Goal: Information Seeking & Learning: Check status

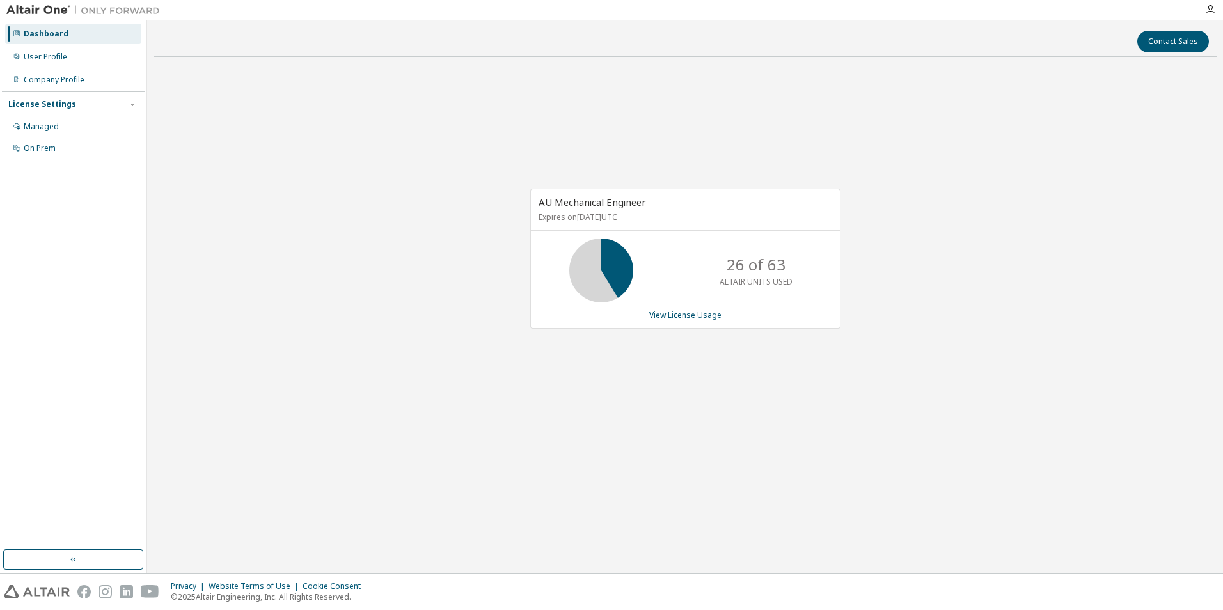
click at [756, 269] on p "26 of 63" at bounding box center [756, 265] width 59 height 22
click at [593, 205] on span "AU Mechanical Engineer" at bounding box center [592, 202] width 107 height 13
click at [1161, 40] on button "Contact Sales" at bounding box center [1173, 42] width 72 height 22
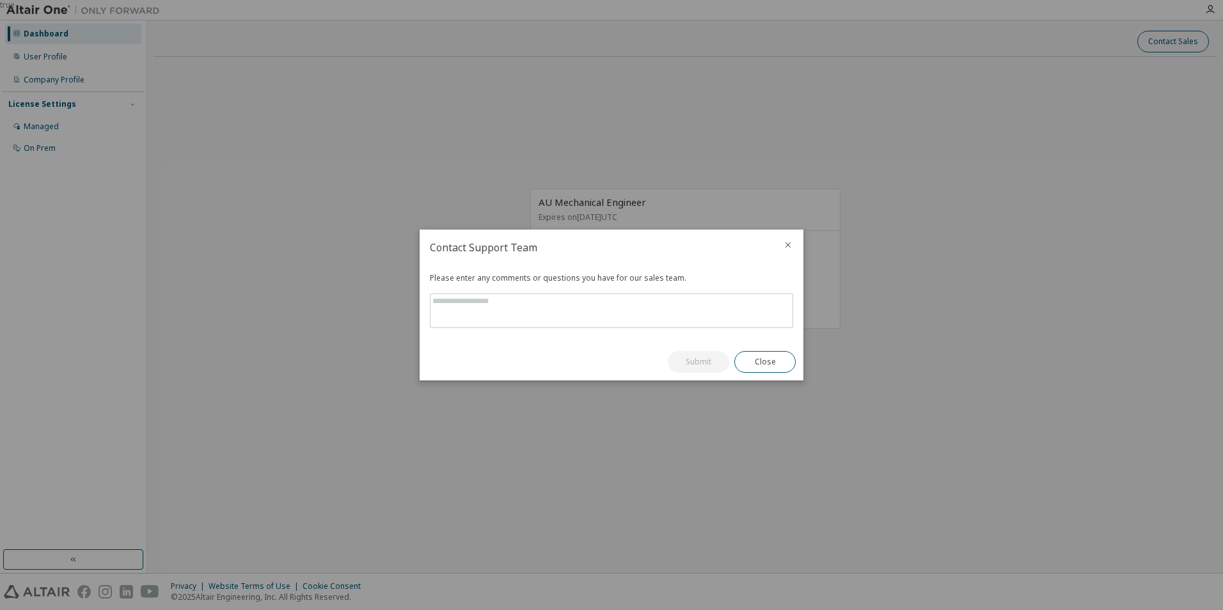
click at [1161, 40] on div "true" at bounding box center [611, 305] width 1223 height 610
click at [792, 240] on icon "close" at bounding box center [788, 245] width 10 height 10
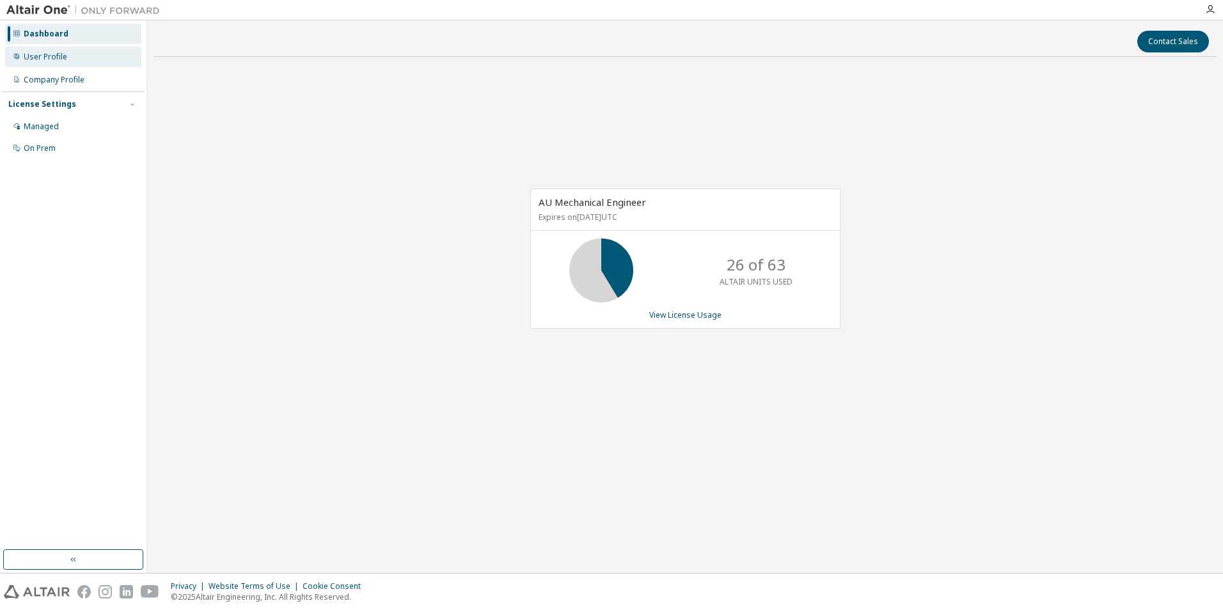
click at [26, 58] on div "User Profile" at bounding box center [45, 57] width 43 height 10
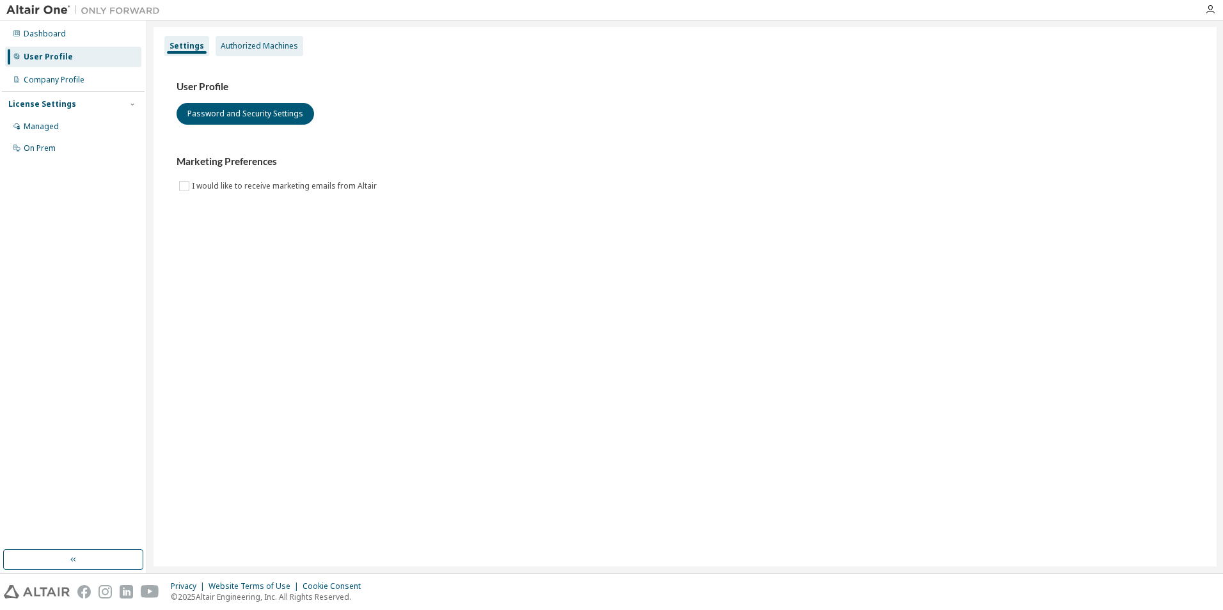
click at [253, 43] on div "Authorized Machines" at bounding box center [259, 46] width 77 height 10
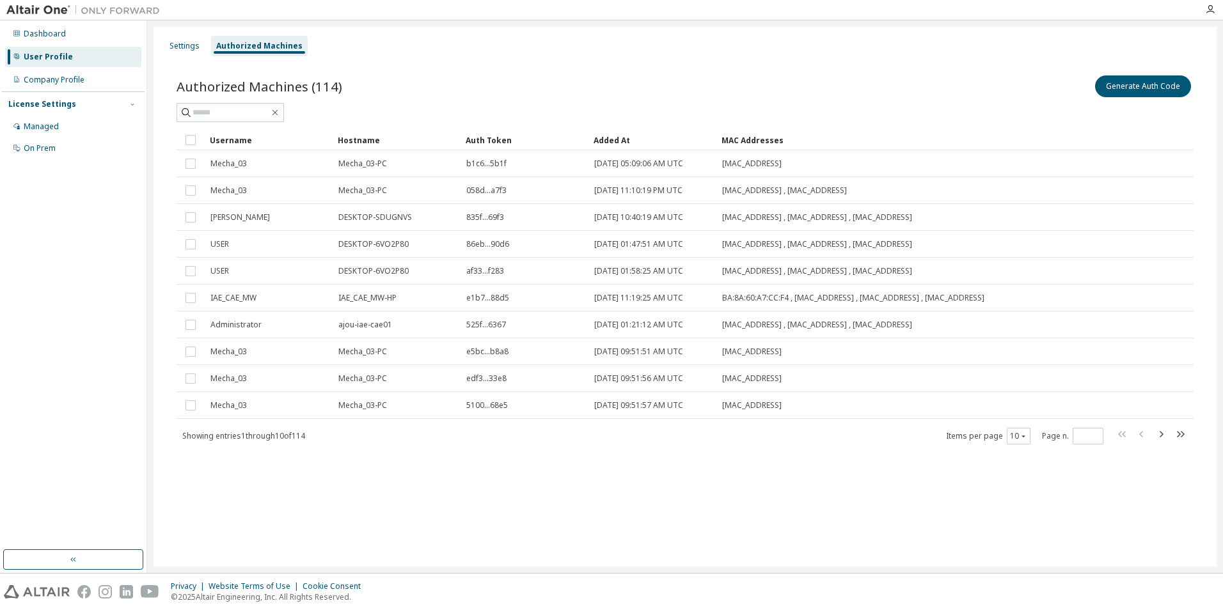
click at [56, 108] on div "License Settings" at bounding box center [42, 104] width 68 height 10
click at [115, 104] on div "License Settings" at bounding box center [73, 104] width 130 height 12
click at [35, 150] on div "On Prem" at bounding box center [40, 148] width 32 height 10
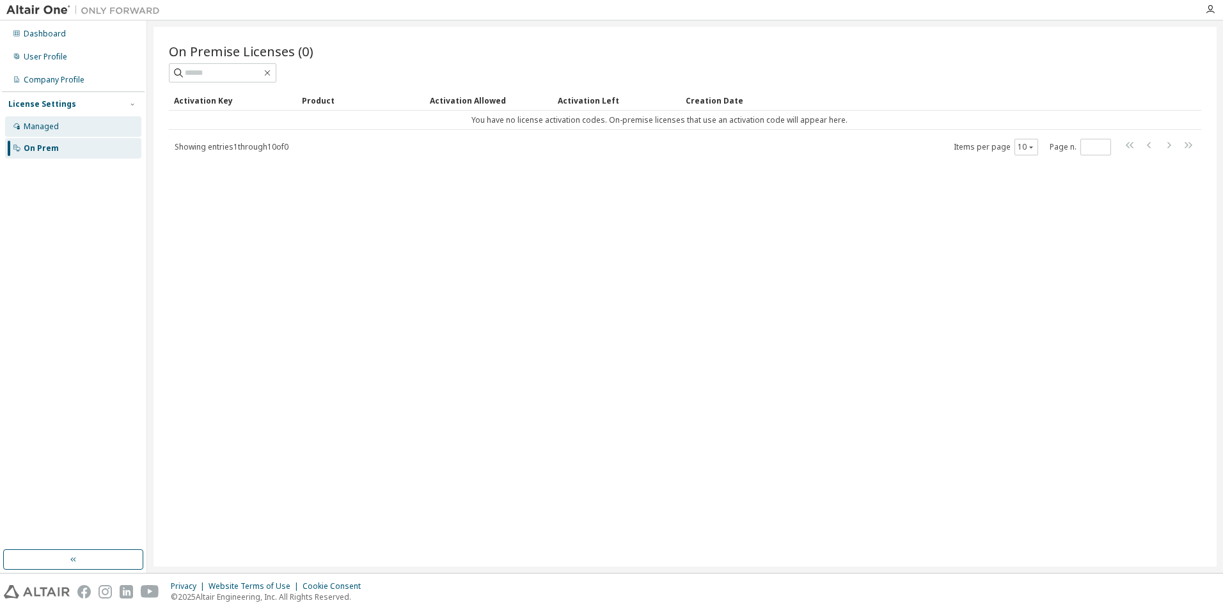
click at [49, 124] on div "Managed" at bounding box center [41, 127] width 35 height 10
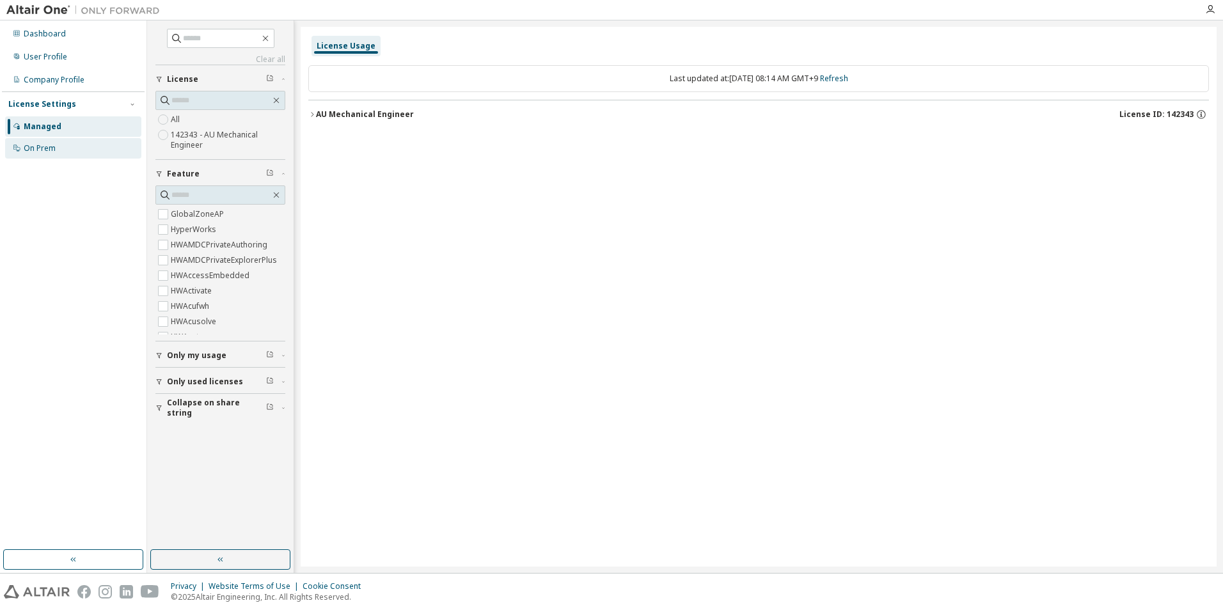
click at [45, 146] on div "On Prem" at bounding box center [40, 148] width 32 height 10
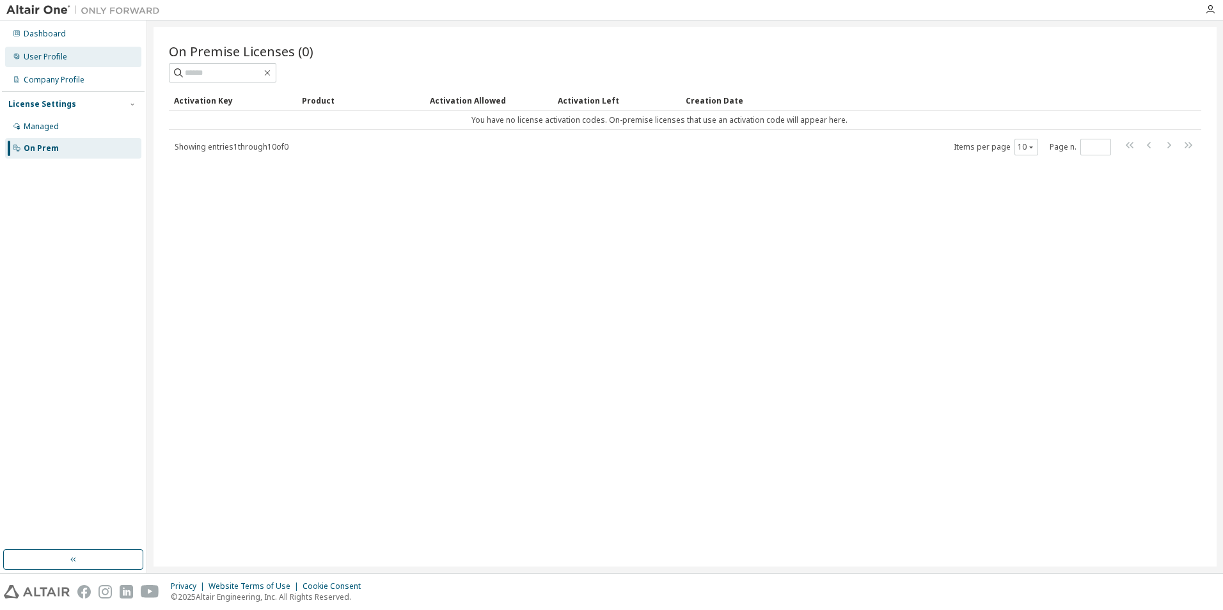
click at [56, 55] on div "User Profile" at bounding box center [45, 57] width 43 height 10
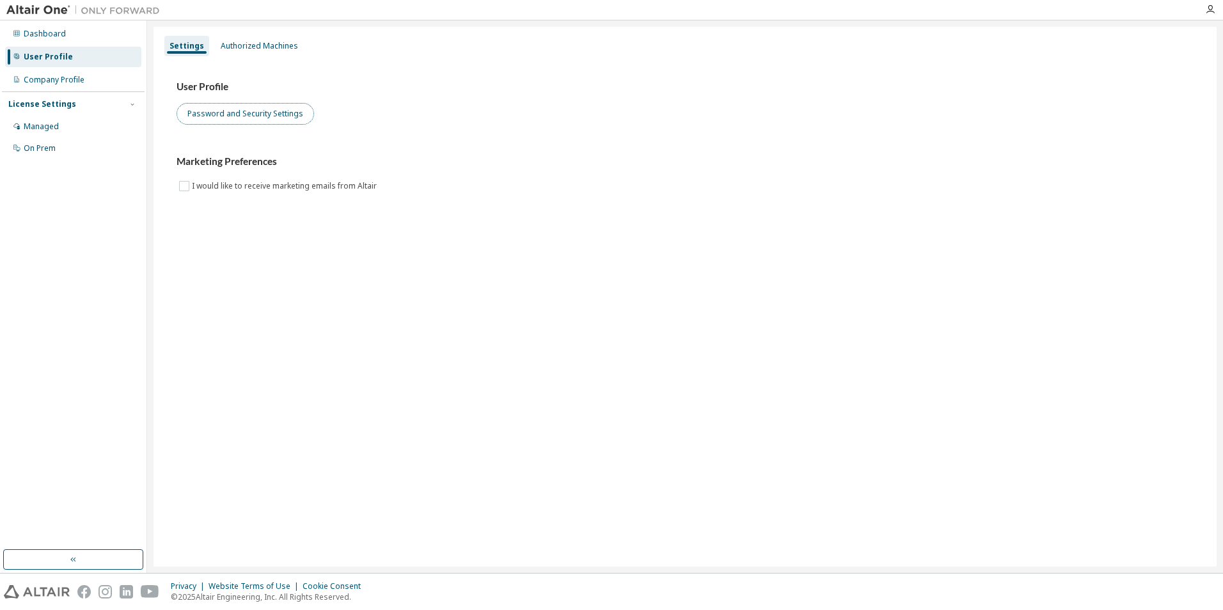
click at [228, 113] on button "Password and Security Settings" at bounding box center [246, 114] width 138 height 22
click at [256, 44] on div "Authorized Machines" at bounding box center [259, 46] width 77 height 10
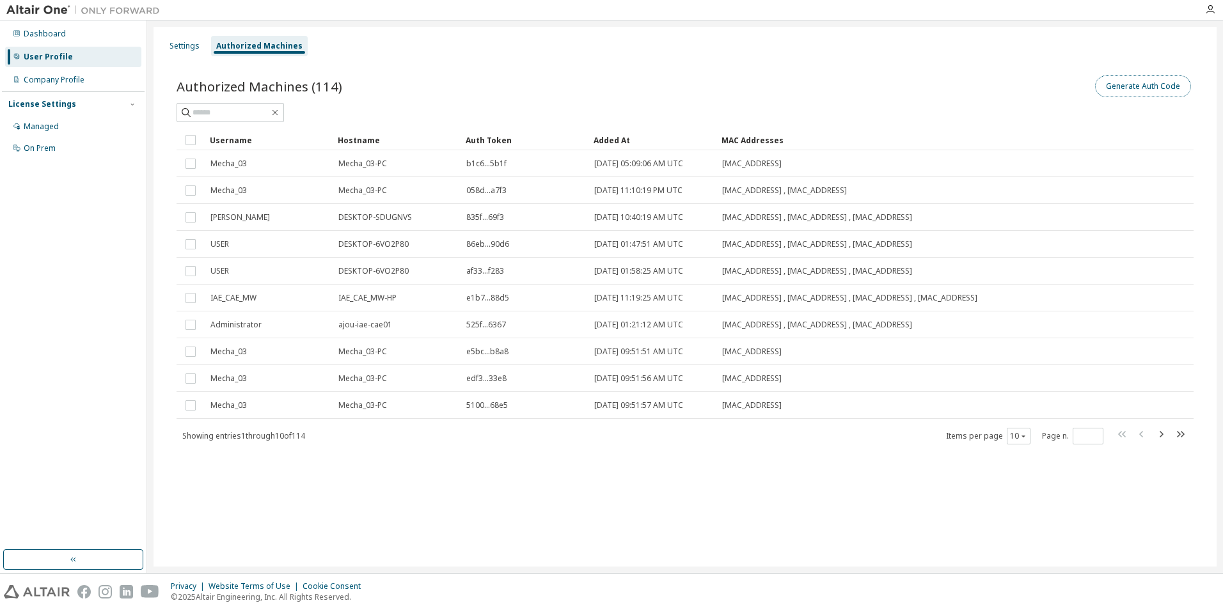
click at [1137, 91] on button "Generate Auth Code" at bounding box center [1143, 86] width 96 height 22
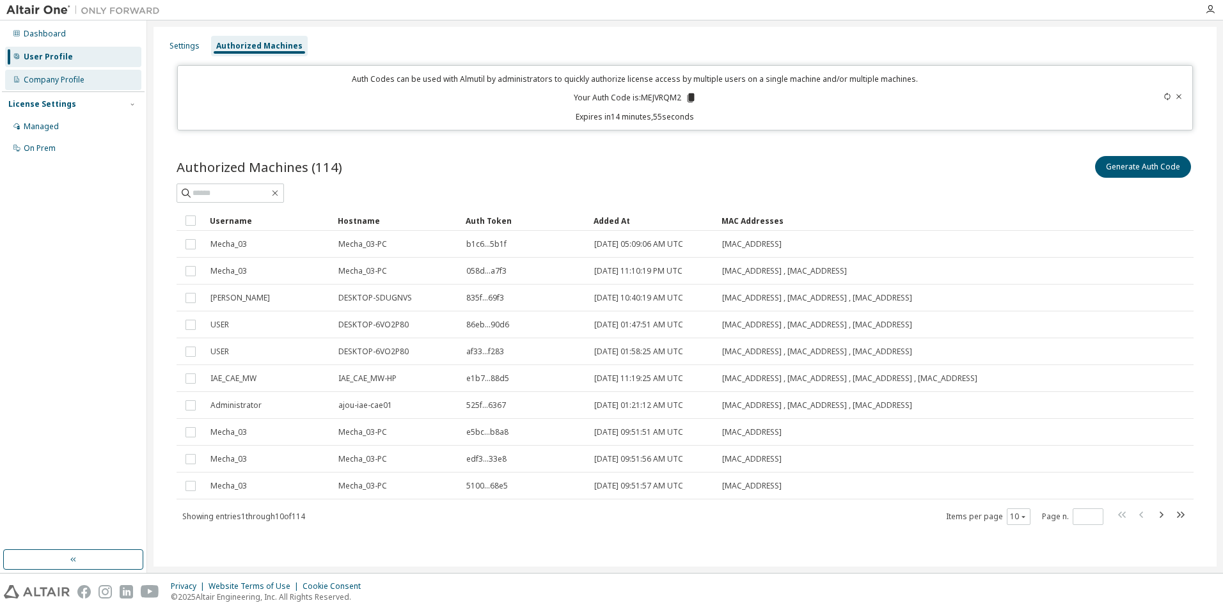
click at [84, 84] on div "Company Profile" at bounding box center [73, 80] width 136 height 20
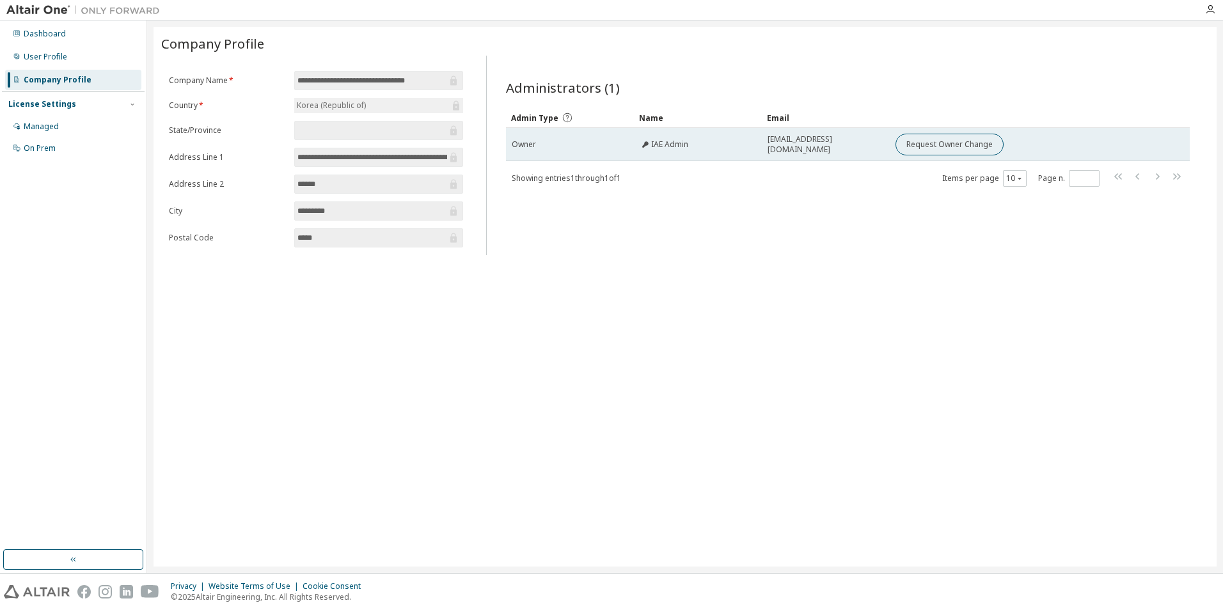
click at [684, 148] on span "IAE Admin" at bounding box center [669, 144] width 37 height 10
click at [852, 146] on span "altairkorealic+IAE@gmail.com" at bounding box center [826, 144] width 116 height 20
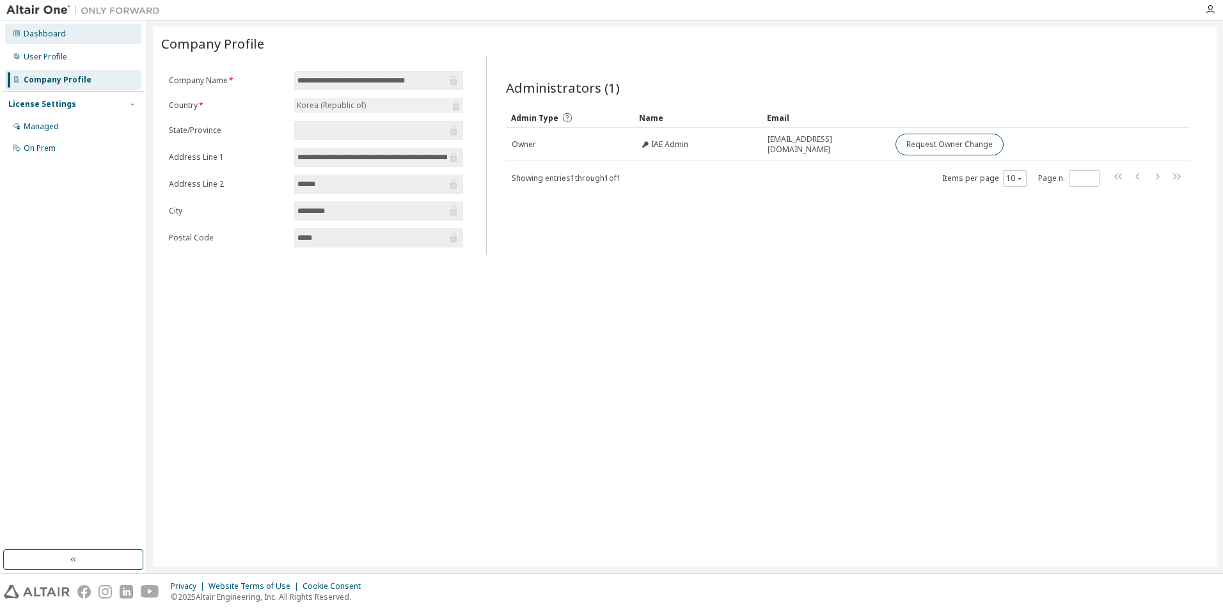
click at [49, 29] on div "Dashboard" at bounding box center [45, 34] width 42 height 10
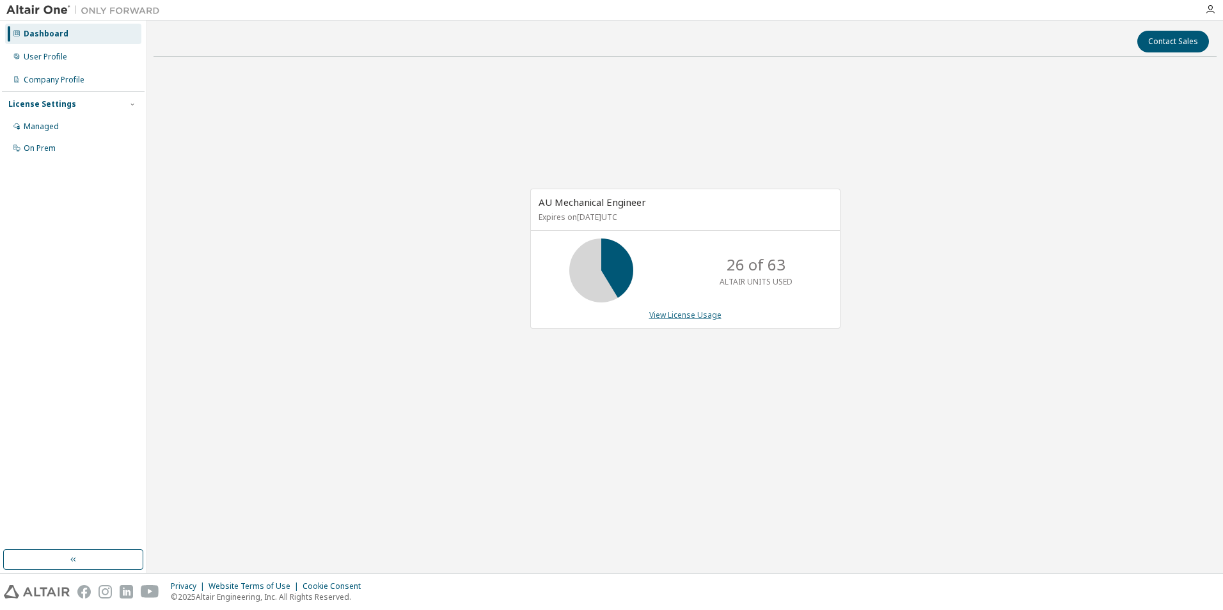
click at [700, 317] on link "View License Usage" at bounding box center [685, 315] width 72 height 11
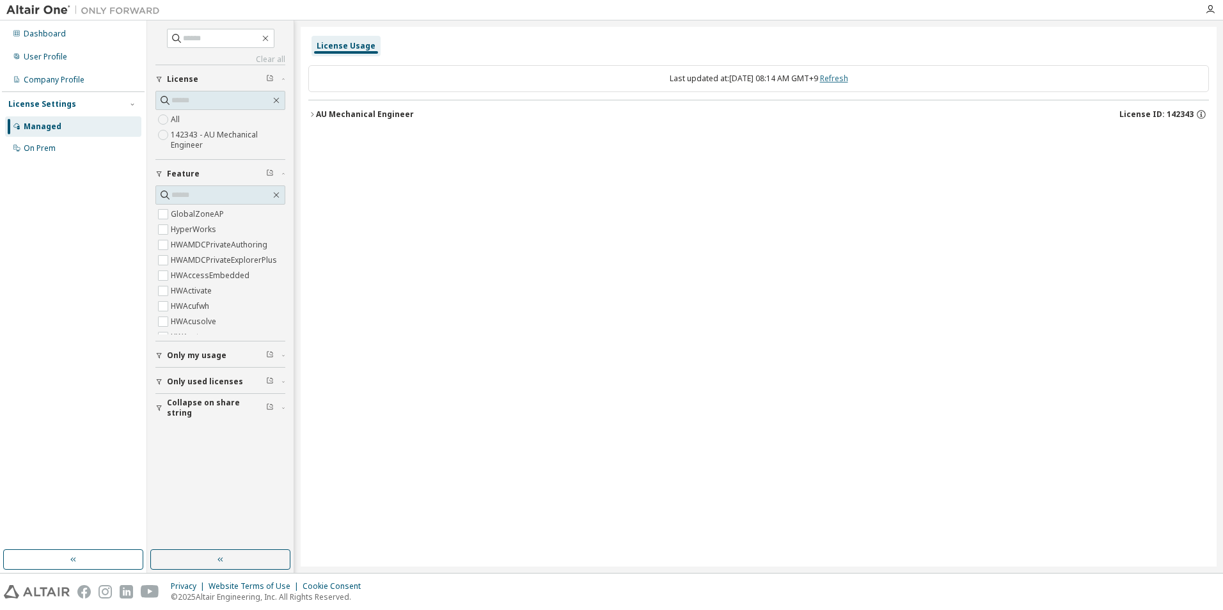
click at [844, 81] on link "Refresh" at bounding box center [834, 78] width 28 height 11
click at [311, 111] on icon "button" at bounding box center [312, 115] width 8 height 8
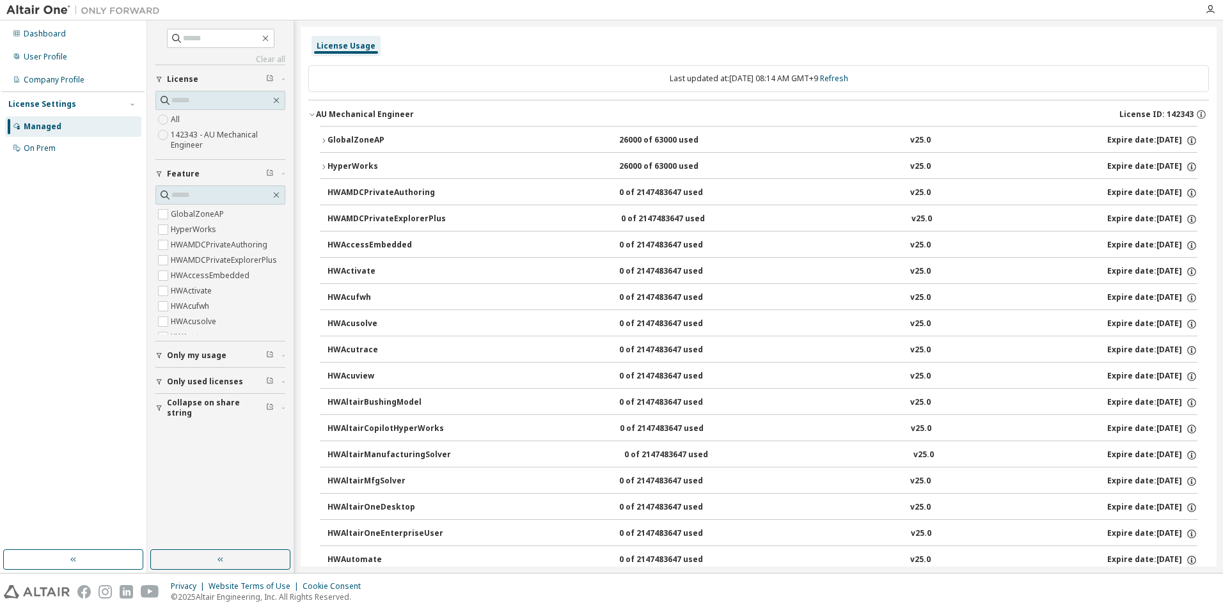
click at [326, 141] on icon "button" at bounding box center [324, 141] width 8 height 8
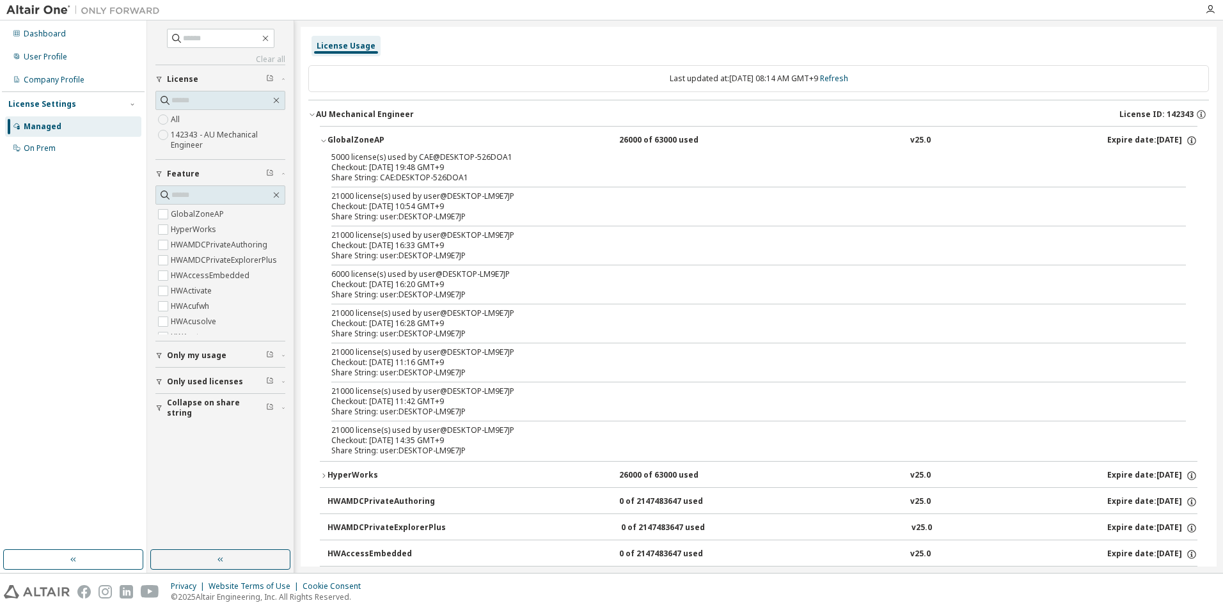
click at [488, 171] on div "Checkout: 2025-09-04 19:48 GMT+9" at bounding box center [743, 167] width 824 height 10
click at [416, 163] on div "Checkout: 2025-09-04 19:48 GMT+9" at bounding box center [743, 167] width 824 height 10
drag, startPoint x: 416, startPoint y: 163, endPoint x: 751, endPoint y: 173, distance: 335.3
click at [751, 173] on div "Share String: CAE:DESKTOP-526DOA1" at bounding box center [743, 178] width 824 height 10
click at [346, 478] on div "HyperWorks" at bounding box center [384, 476] width 115 height 12
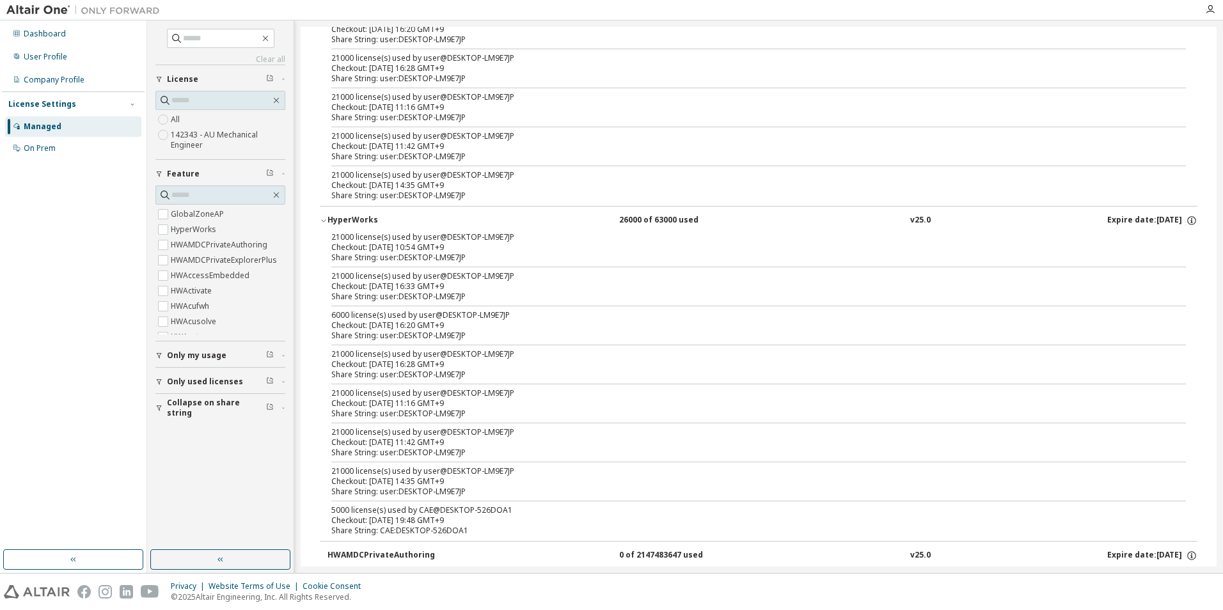
scroll to position [256, 0]
click at [439, 515] on div "Checkout: 2025-09-04 19:48 GMT+9" at bounding box center [743, 520] width 824 height 10
drag, startPoint x: 439, startPoint y: 514, endPoint x: 432, endPoint y: 521, distance: 9.5
click at [432, 521] on div "Checkout: 2025-09-04 19:48 GMT+9" at bounding box center [743, 520] width 824 height 10
click at [395, 520] on div "Checkout: 2025-09-04 19:48 GMT+9" at bounding box center [743, 520] width 824 height 10
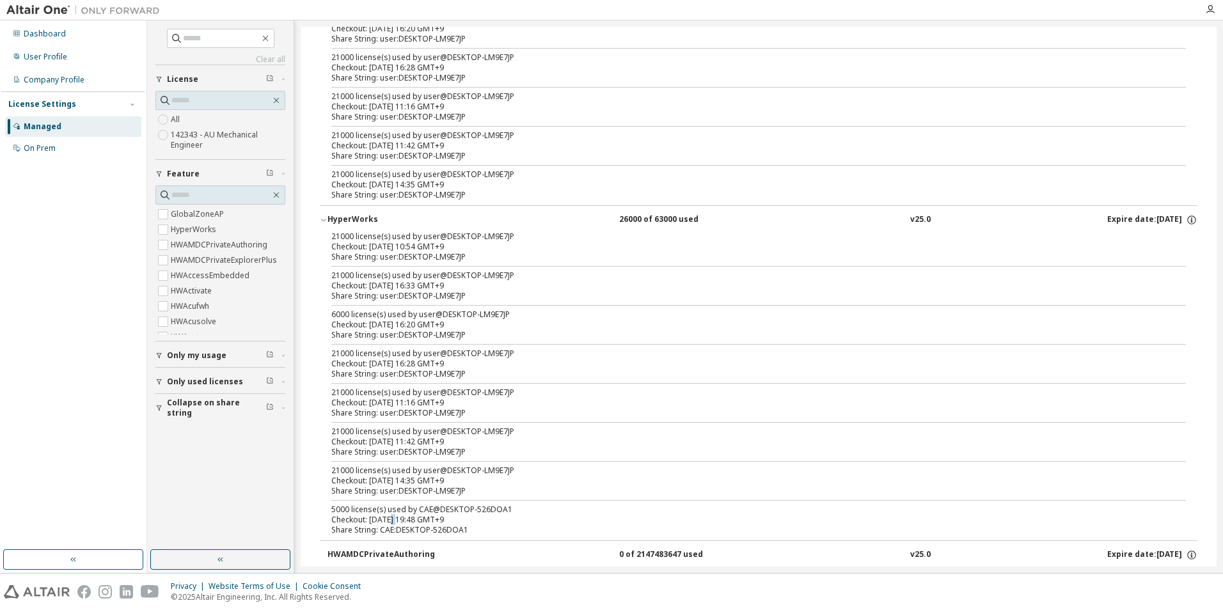
click at [395, 520] on div "Checkout: 2025-09-04 19:48 GMT+9" at bounding box center [743, 520] width 824 height 10
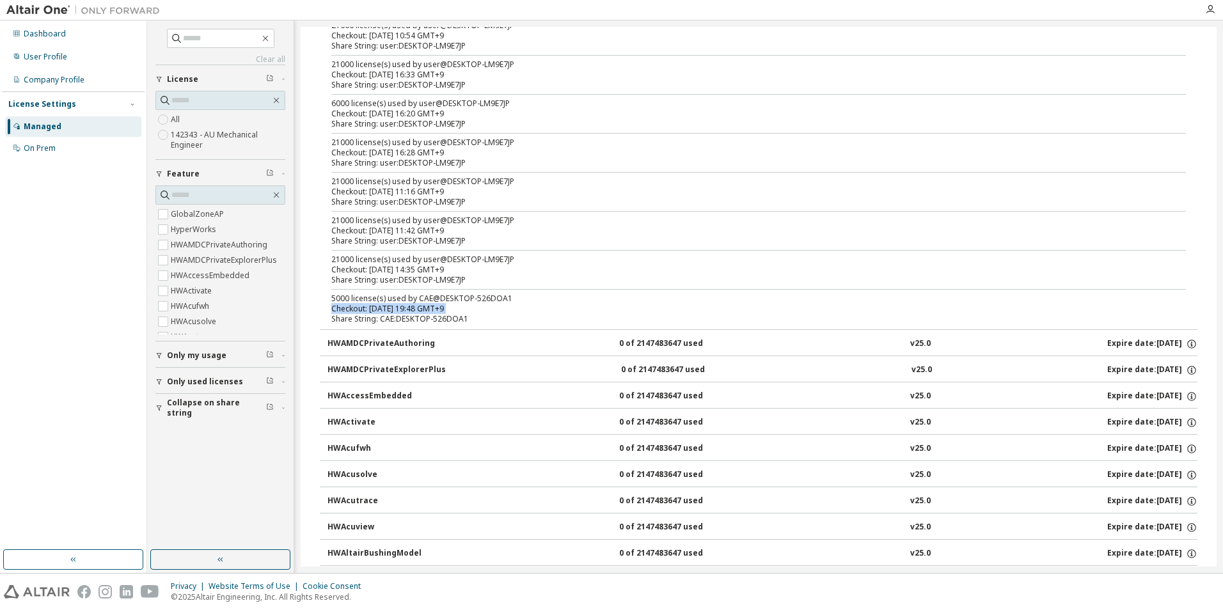
scroll to position [512, 0]
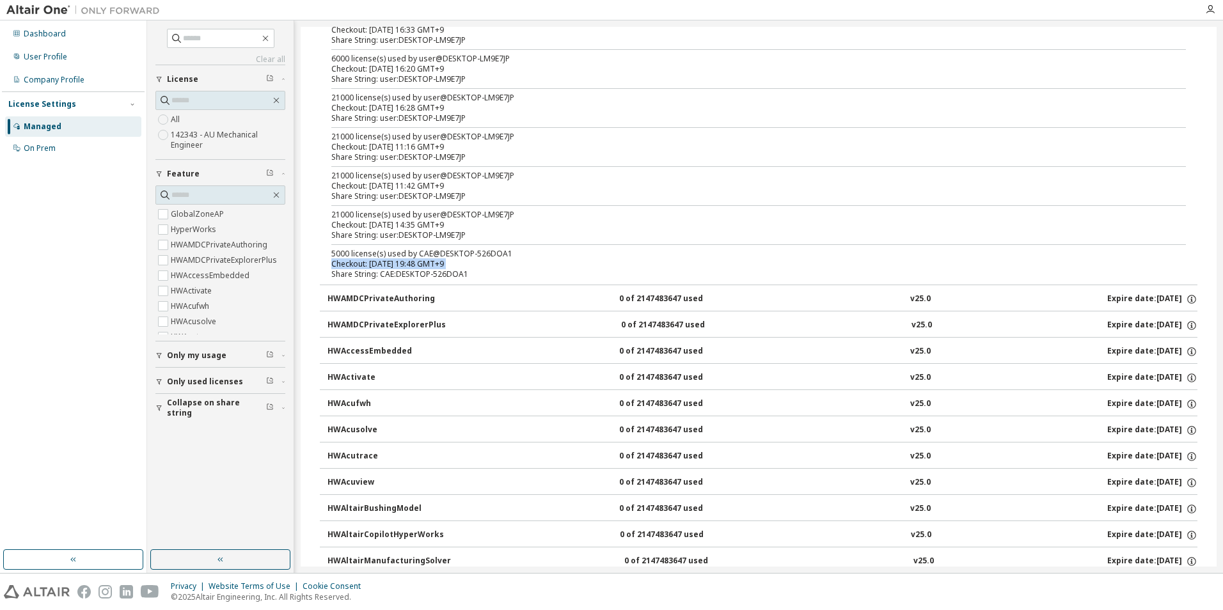
click at [325, 262] on div "21000 license(s) used by user@DESKTOP-LM9E7JP Checkout: 2025-08-25 10:54 GMT+9 …" at bounding box center [759, 130] width 878 height 309
click at [354, 273] on div "Share String: CAE:DESKTOP-526DOA1" at bounding box center [743, 274] width 824 height 10
drag, startPoint x: 354, startPoint y: 273, endPoint x: 349, endPoint y: 254, distance: 19.7
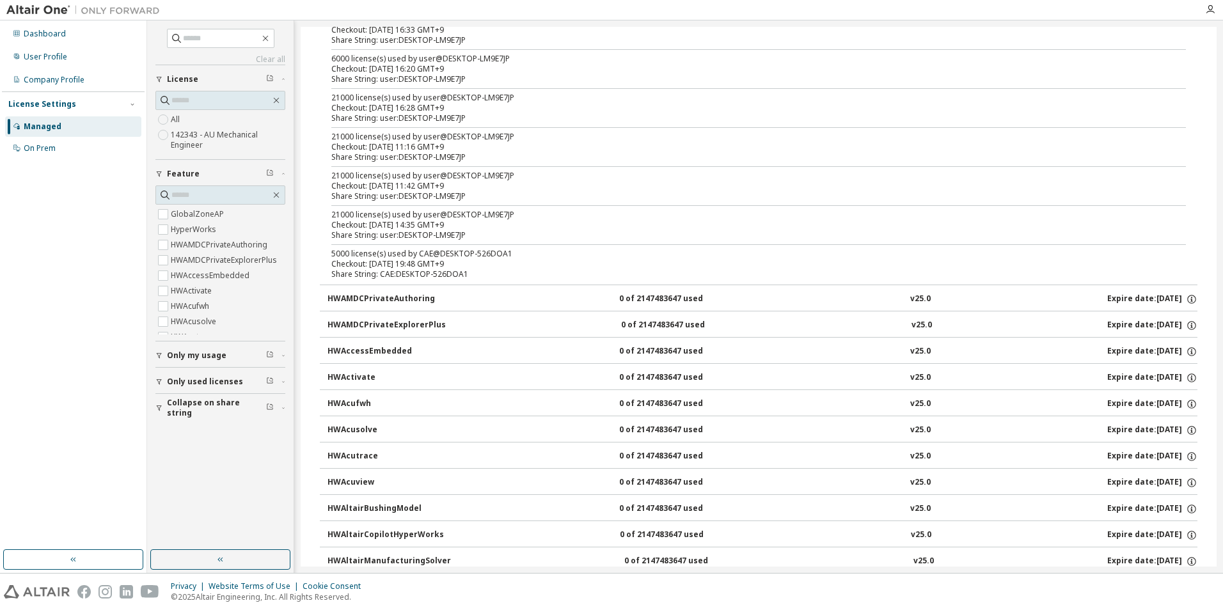
click at [349, 254] on div "5000 license(s) used by CAE@DESKTOP-526DOA1" at bounding box center [743, 254] width 824 height 10
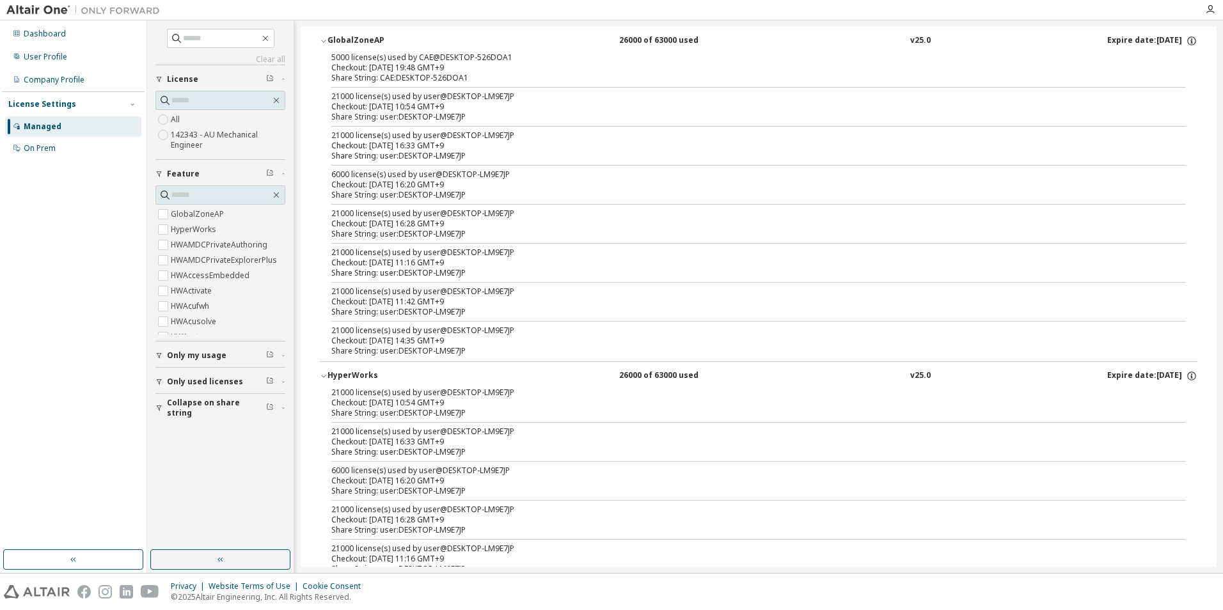
scroll to position [192, 0]
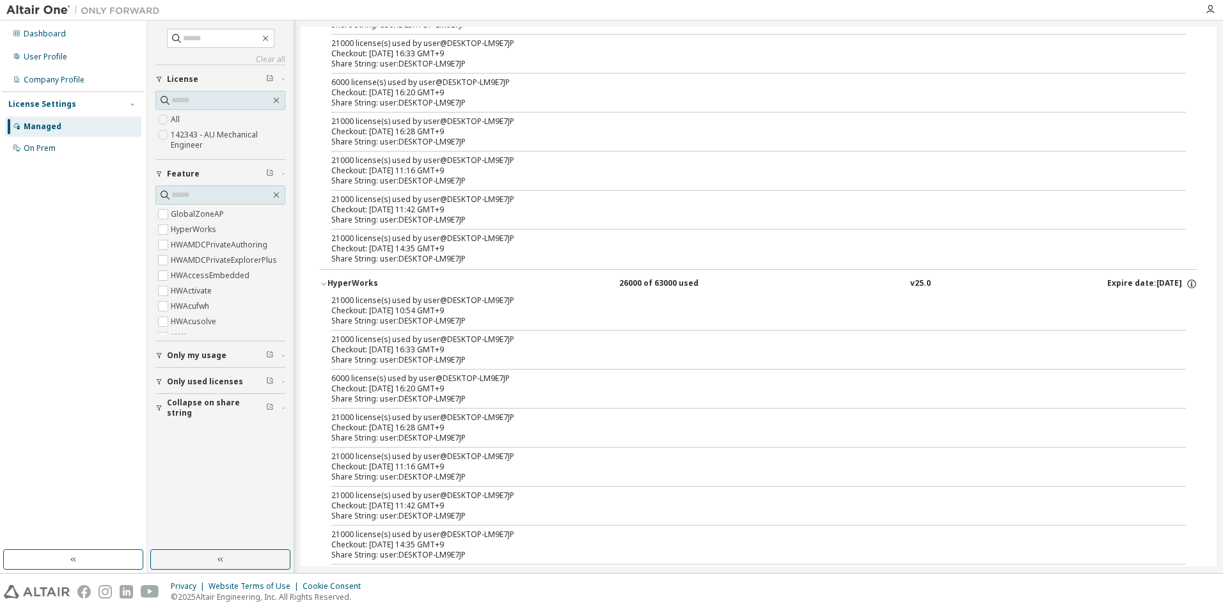
click at [452, 341] on div "21000 license(s) used by user@DESKTOP-LM9E7JP" at bounding box center [743, 340] width 824 height 10
drag, startPoint x: 398, startPoint y: 317, endPoint x: 396, endPoint y: 310, distance: 6.9
click at [398, 316] on div "Share String: user:DESKTOP-LM9E7JP" at bounding box center [743, 321] width 824 height 10
click at [413, 244] on div "Checkout: 2025-09-04 14:35 GMT+9" at bounding box center [743, 249] width 824 height 10
click at [355, 241] on div "21000 license(s) used by user@DESKTOP-LM9E7JP" at bounding box center [743, 238] width 824 height 10
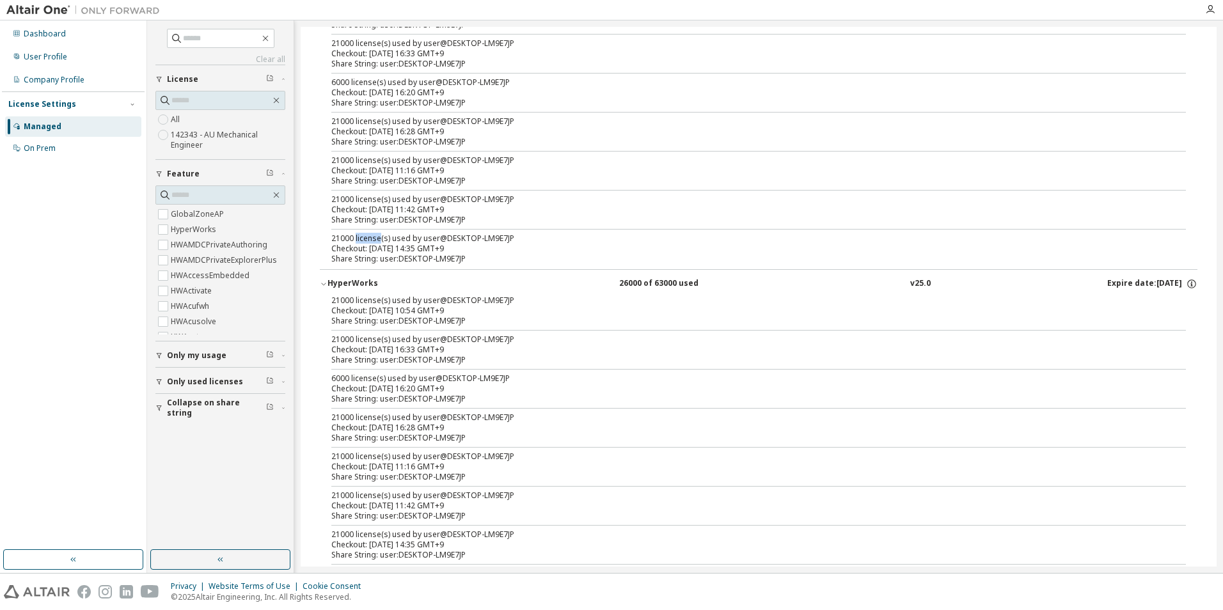
click at [355, 241] on div "21000 license(s) used by user@DESKTOP-LM9E7JP" at bounding box center [743, 238] width 824 height 10
drag, startPoint x: 355, startPoint y: 241, endPoint x: 425, endPoint y: 298, distance: 90.0
click at [425, 298] on div "21000 license(s) used by user@DESKTOP-LM9E7JP" at bounding box center [743, 300] width 824 height 10
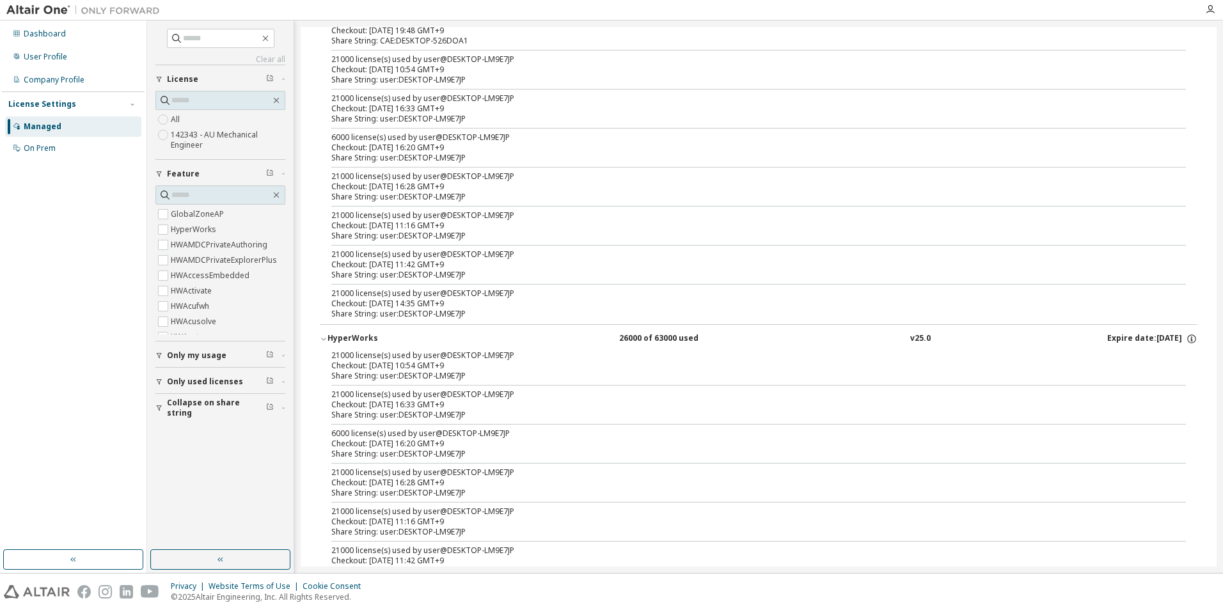
scroll to position [0, 0]
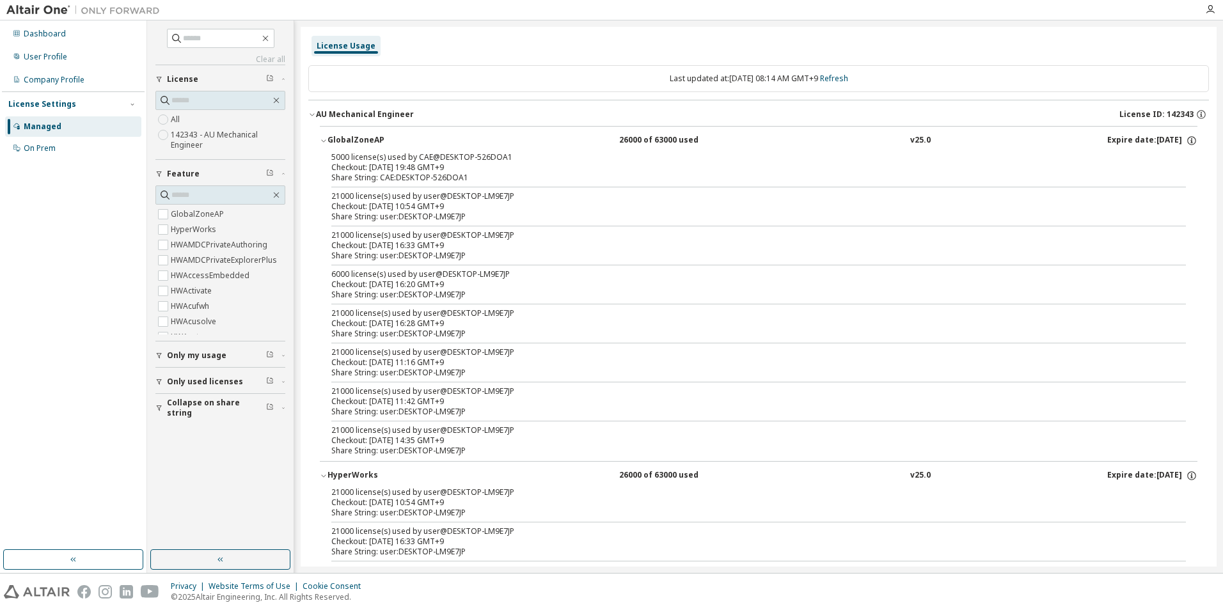
click at [327, 139] on icon "button" at bounding box center [324, 141] width 8 height 8
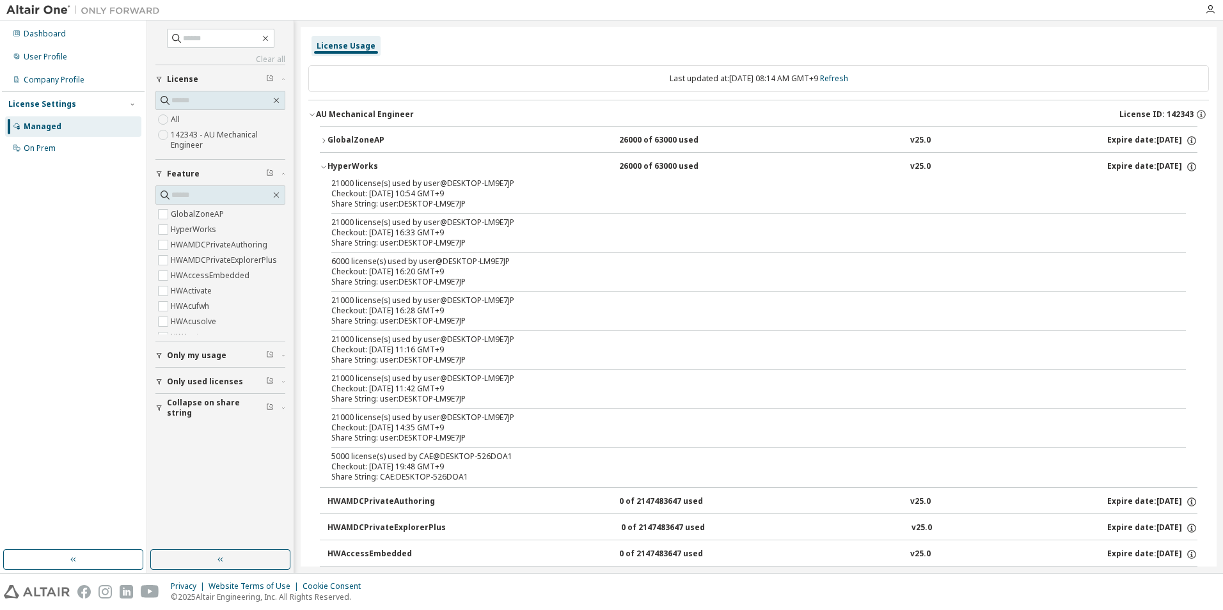
click at [328, 163] on div "HyperWorks" at bounding box center [384, 167] width 115 height 12
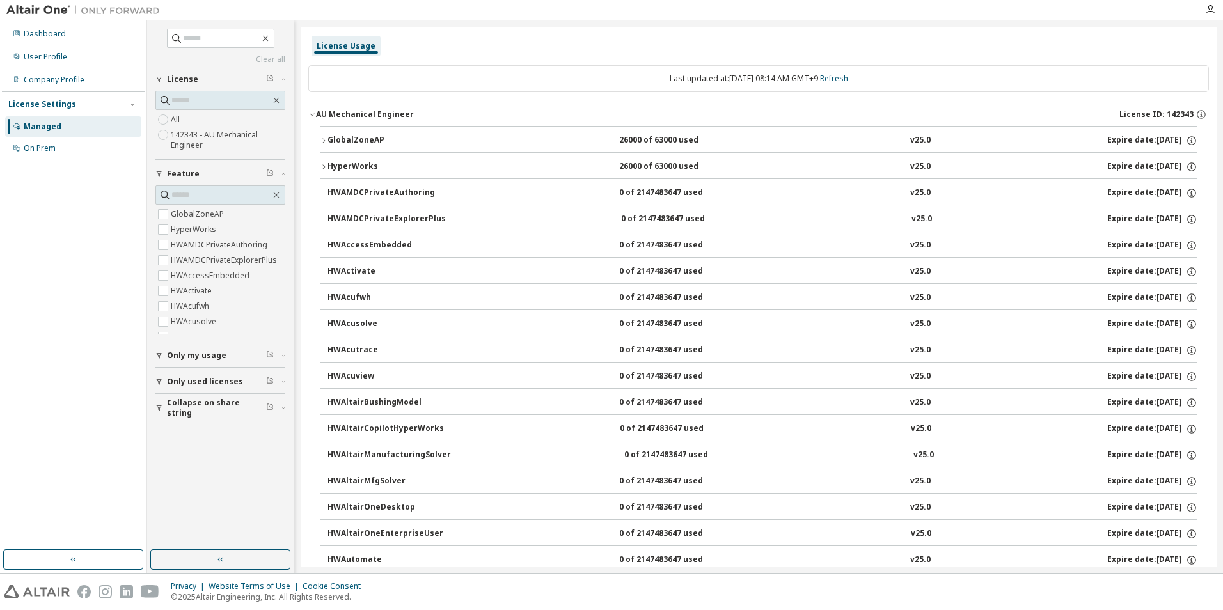
click at [324, 135] on button "GlobalZoneAP 26000 of 63000 used v25.0 Expire date: 2026-05-01" at bounding box center [759, 141] width 878 height 28
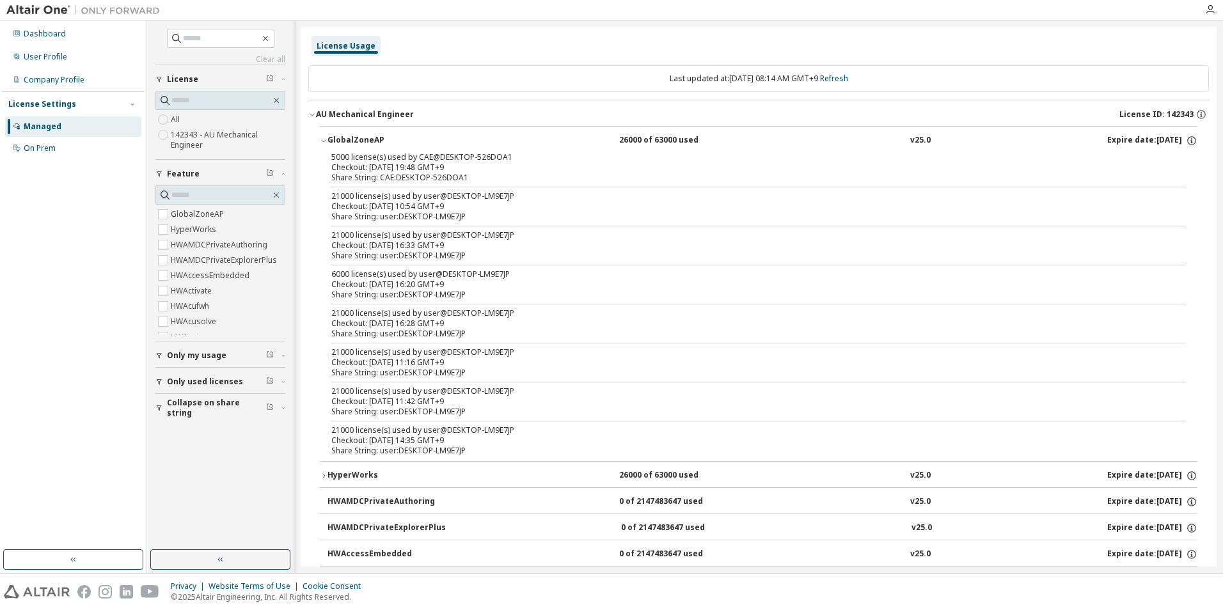
click at [1126, 181] on div "Share String: CAE:DESKTOP-526DOA1" at bounding box center [743, 178] width 824 height 10
click at [397, 226] on div at bounding box center [758, 226] width 855 height 1
click at [45, 81] on div "Company Profile" at bounding box center [54, 80] width 61 height 10
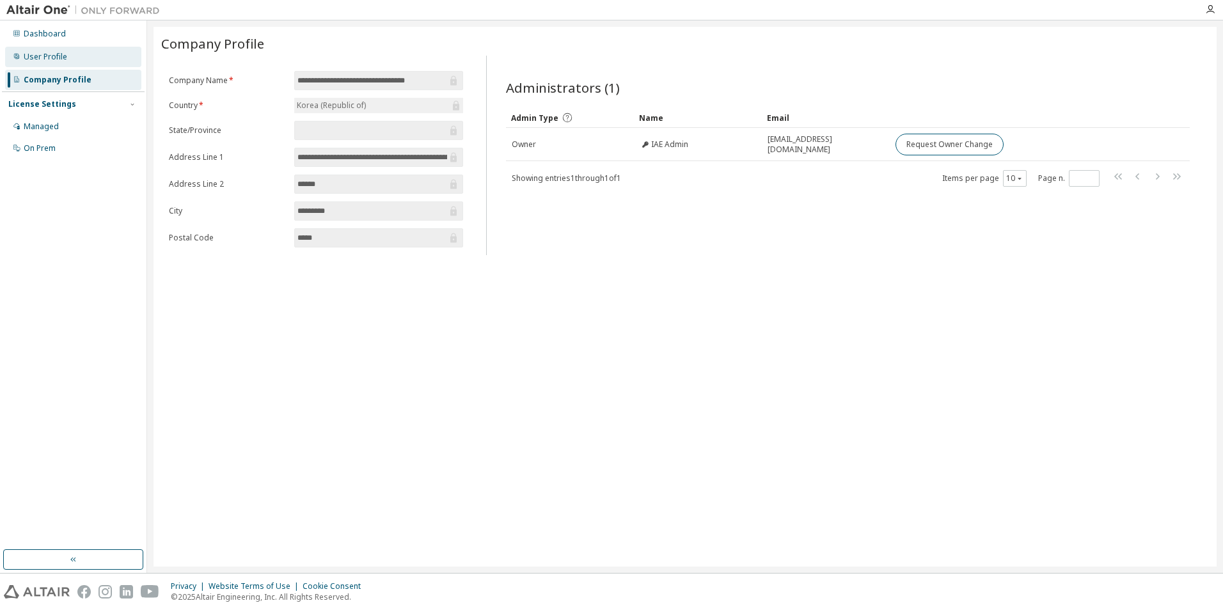
click at [55, 63] on div "User Profile" at bounding box center [73, 57] width 136 height 20
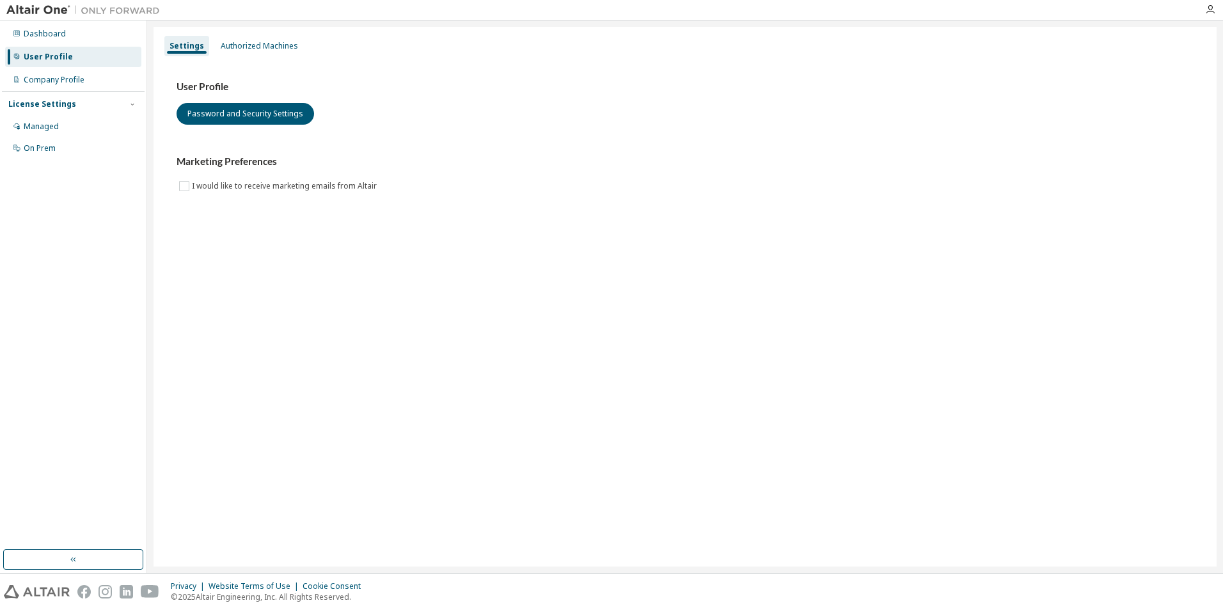
click at [58, 46] on div "Dashboard User Profile Company Profile License Settings Managed On Prem" at bounding box center [73, 91] width 143 height 138
click at [57, 37] on div "Dashboard" at bounding box center [45, 34] width 42 height 10
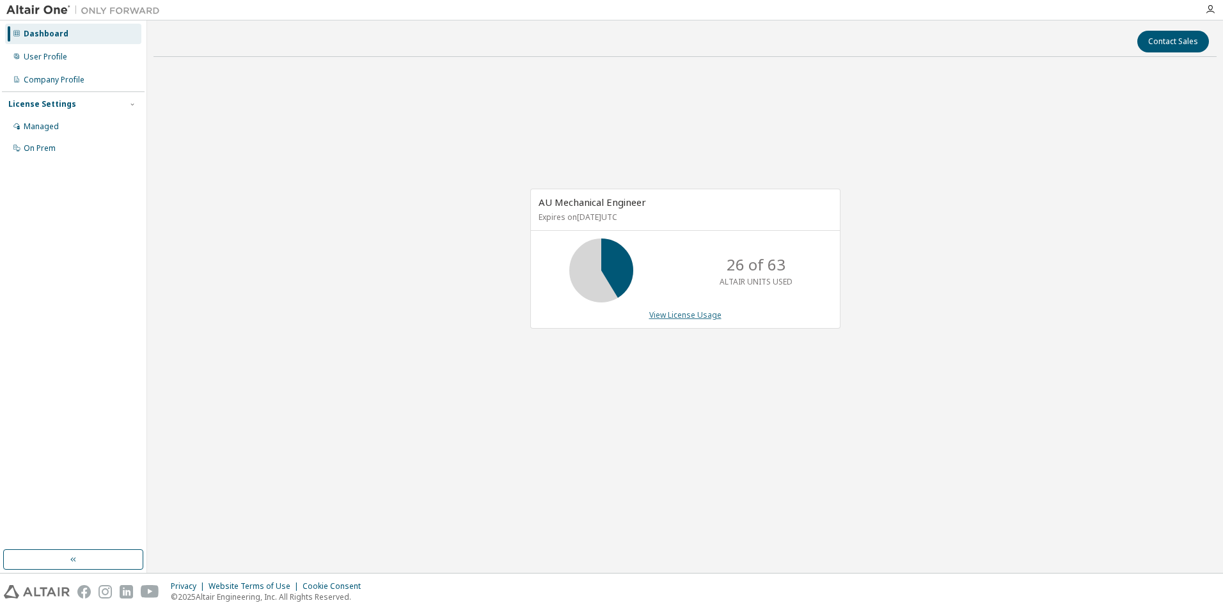
click at [680, 313] on link "View License Usage" at bounding box center [685, 315] width 72 height 11
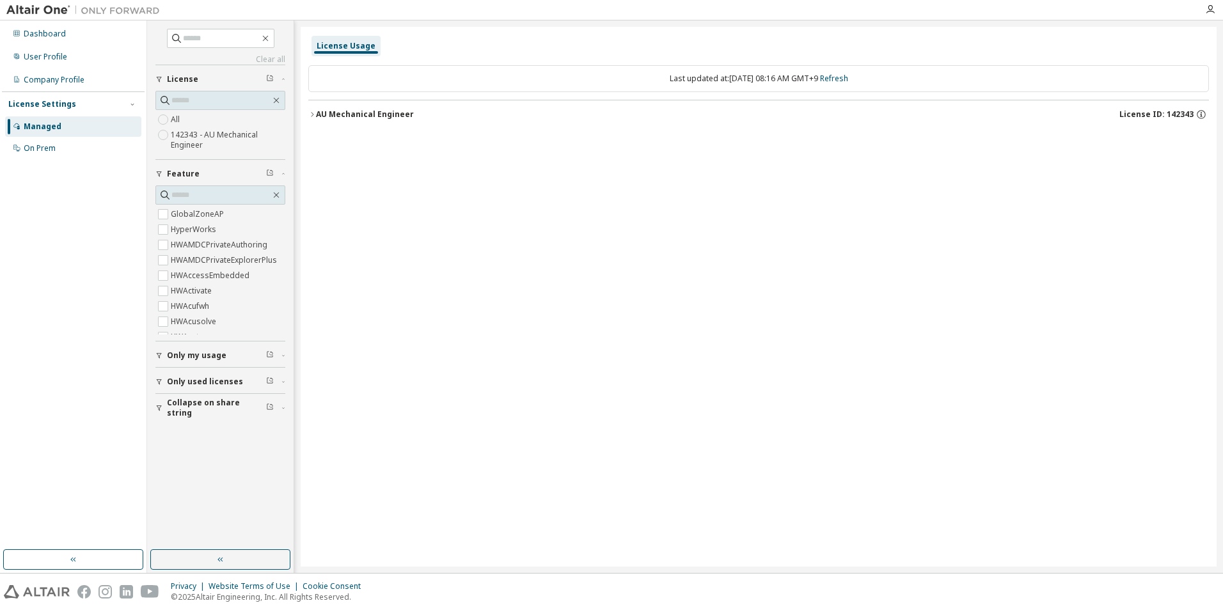
click at [343, 41] on div "License Usage" at bounding box center [346, 46] width 59 height 10
click at [359, 114] on div "AU Mechanical Engineer" at bounding box center [365, 114] width 98 height 10
